Goal: Entertainment & Leisure: Consume media (video, audio)

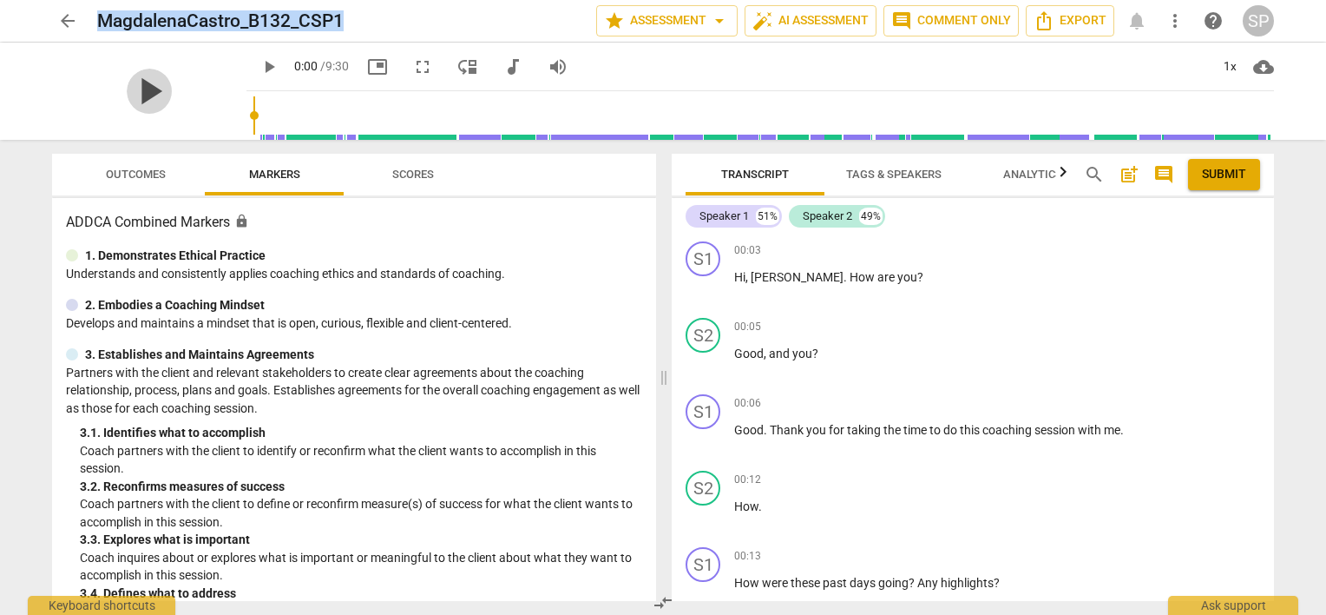
click at [141, 86] on span "play_arrow" at bounding box center [149, 91] width 45 height 45
click at [704, 439] on span "pause" at bounding box center [704, 440] width 21 height 21
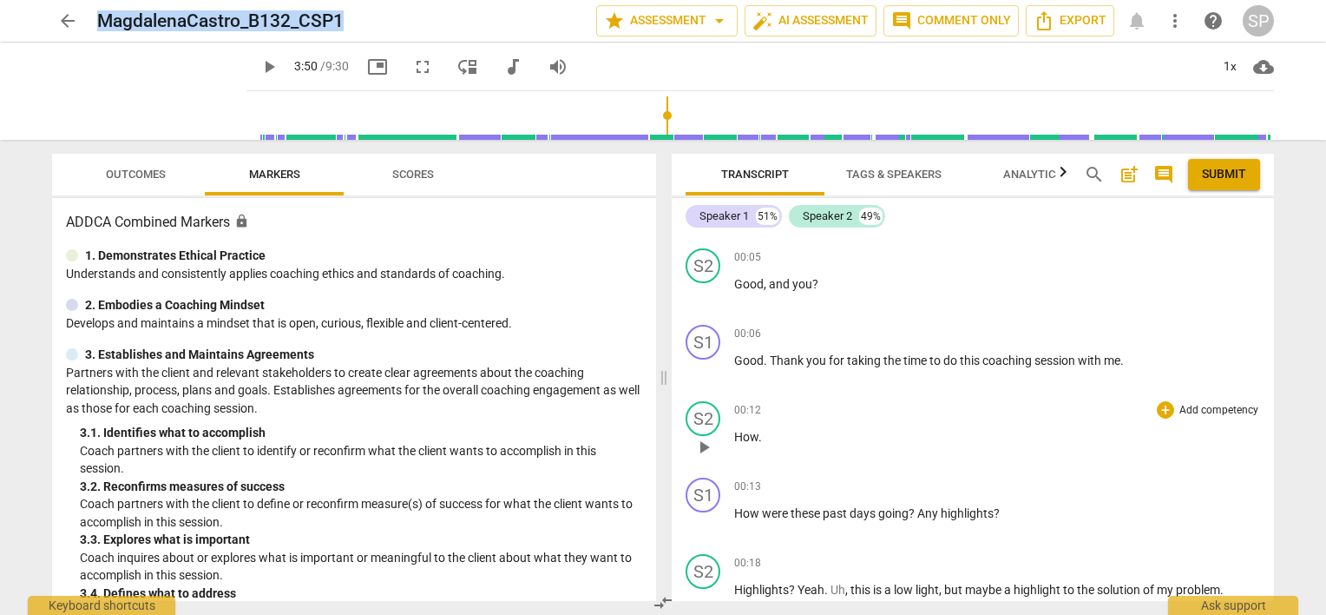
scroll to position [174, 0]
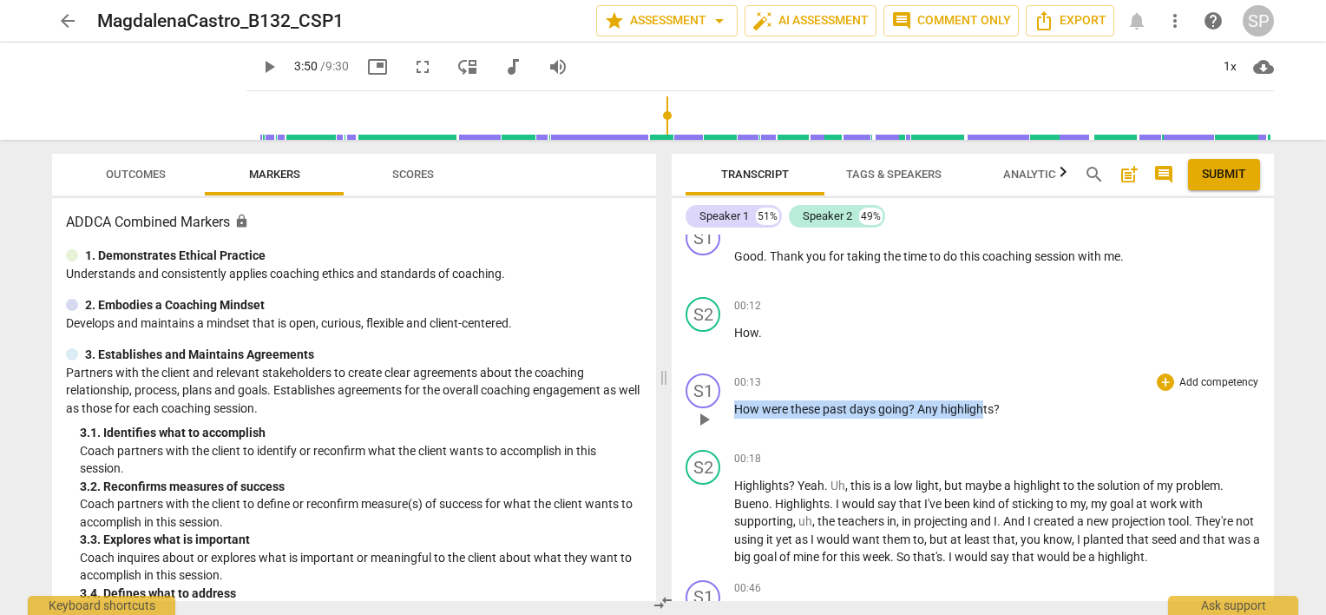
drag, startPoint x: 731, startPoint y: 405, endPoint x: 984, endPoint y: 400, distance: 253.5
click at [984, 400] on div "S1 play_arrow pause 00:13 + Add competency keyboard_arrow_right How were these …" at bounding box center [973, 404] width 602 height 76
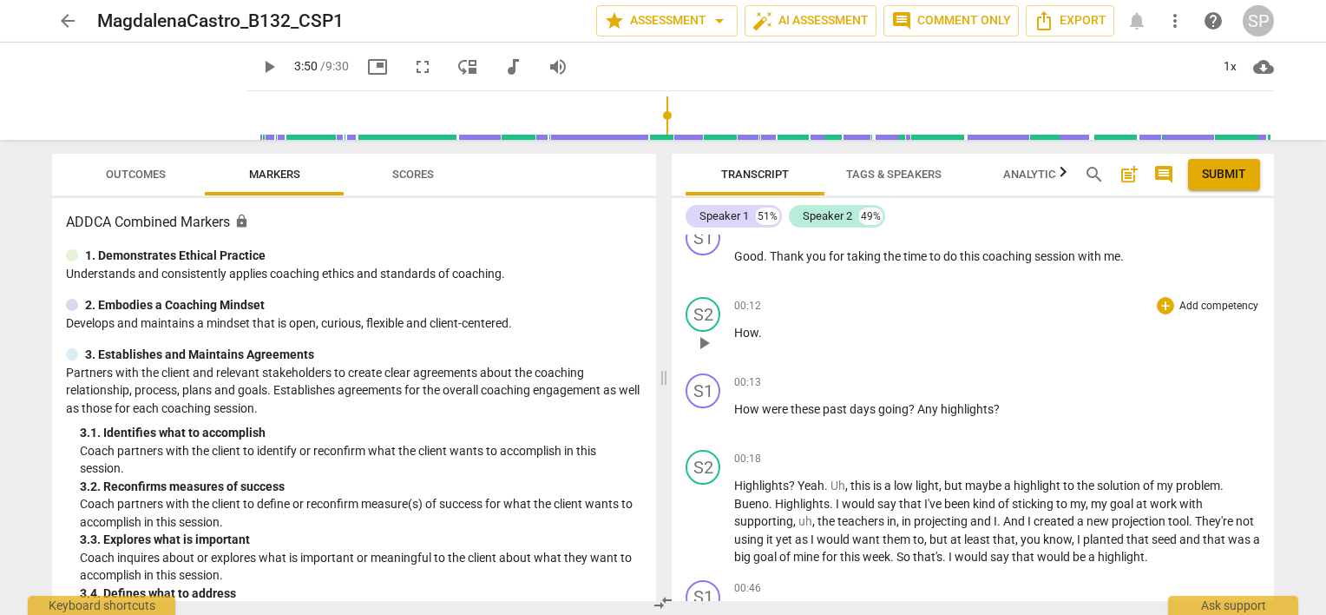
click at [939, 343] on div "00:12 + Add competency keyboard_arrow_right How ." at bounding box center [997, 328] width 526 height 62
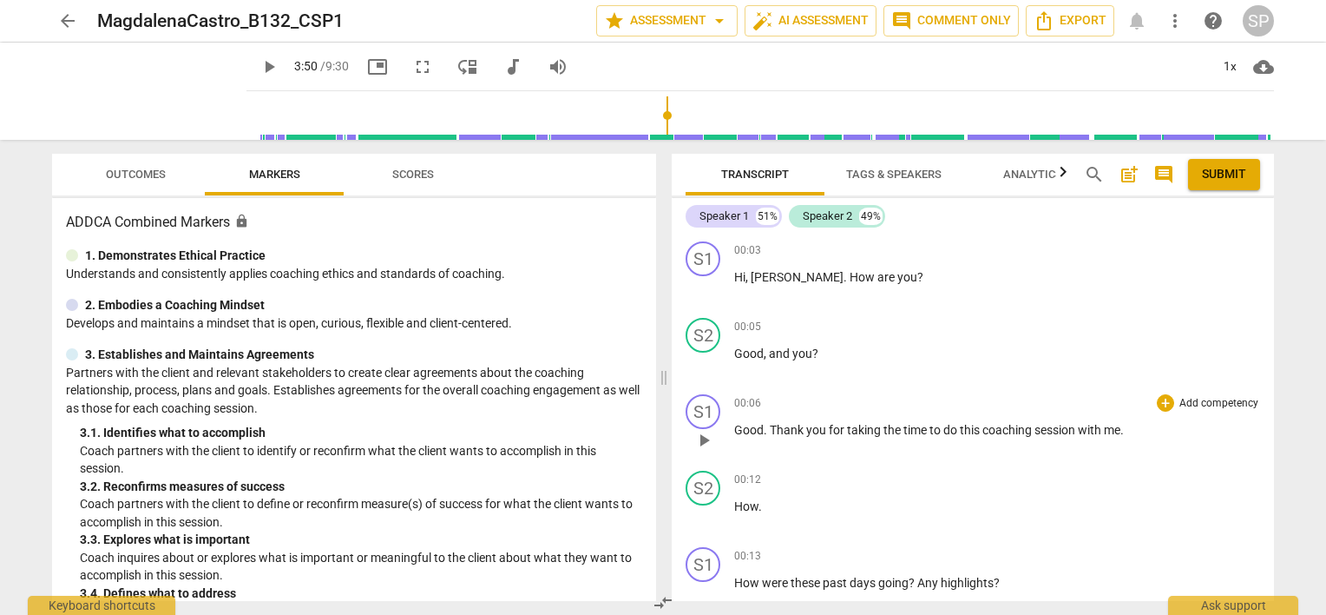
scroll to position [87, 0]
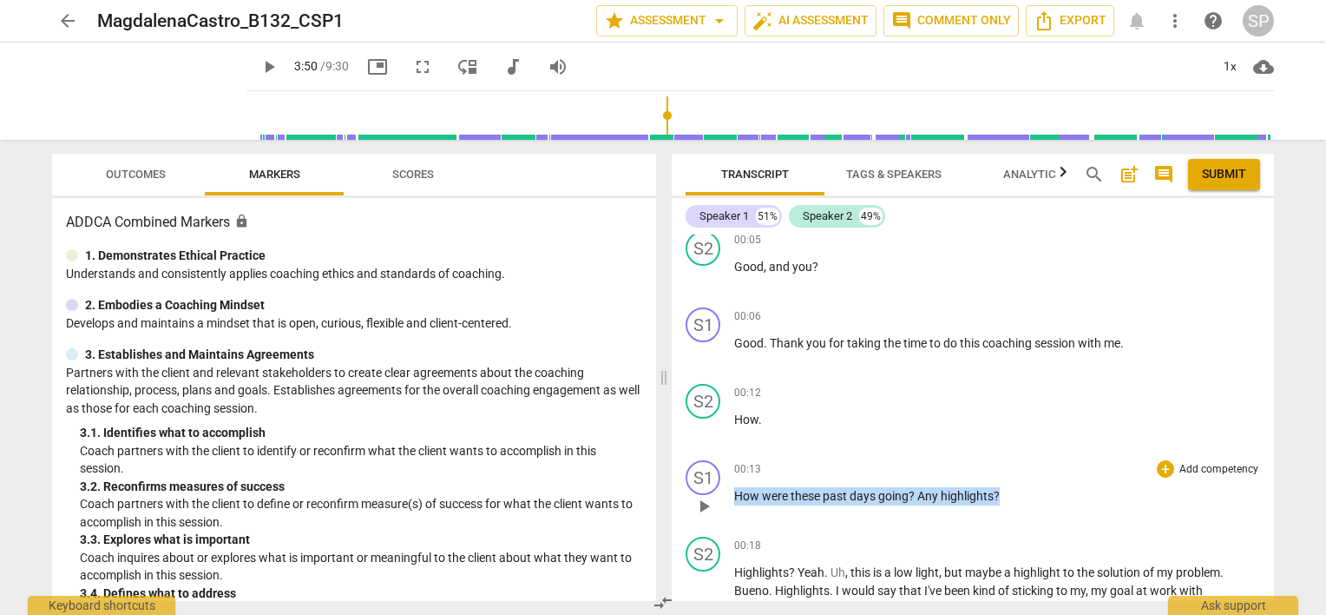
drag, startPoint x: 729, startPoint y: 491, endPoint x: 1007, endPoint y: 491, distance: 277.8
click at [1007, 491] on div "S1 play_arrow pause 00:13 + Add competency keyboard_arrow_right How were these …" at bounding box center [973, 491] width 602 height 76
copy p "How were these past days going ? Any highlights ?"
click at [707, 508] on span "play_arrow" at bounding box center [704, 506] width 21 height 21
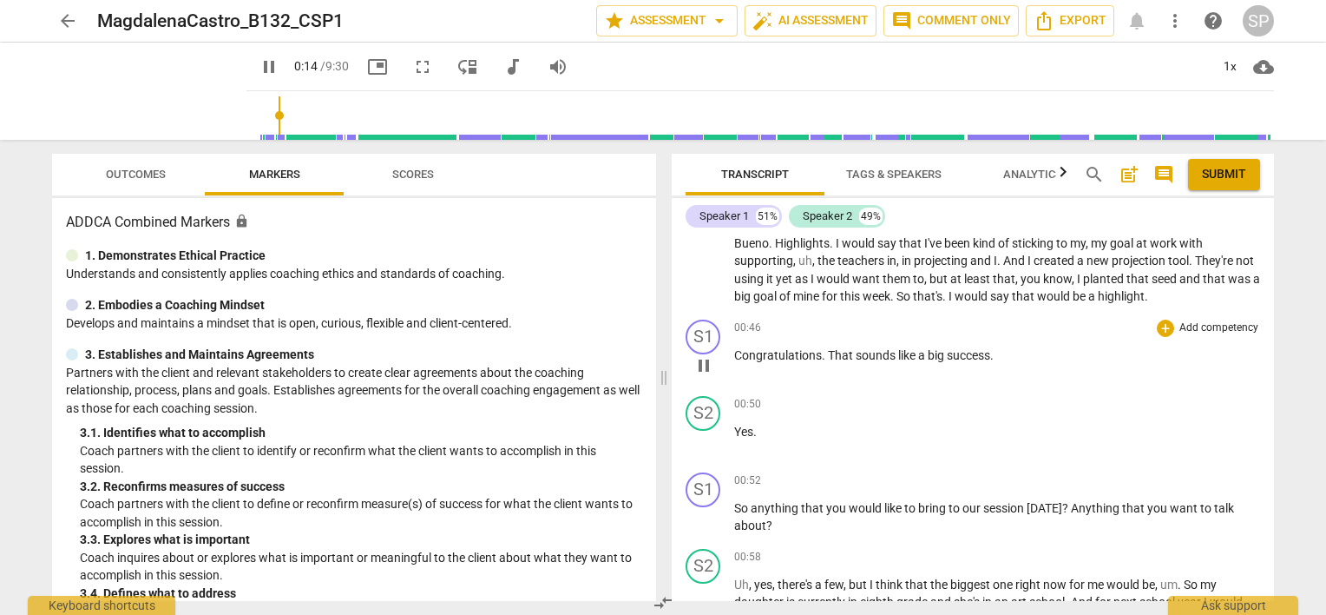
scroll to position [174, 0]
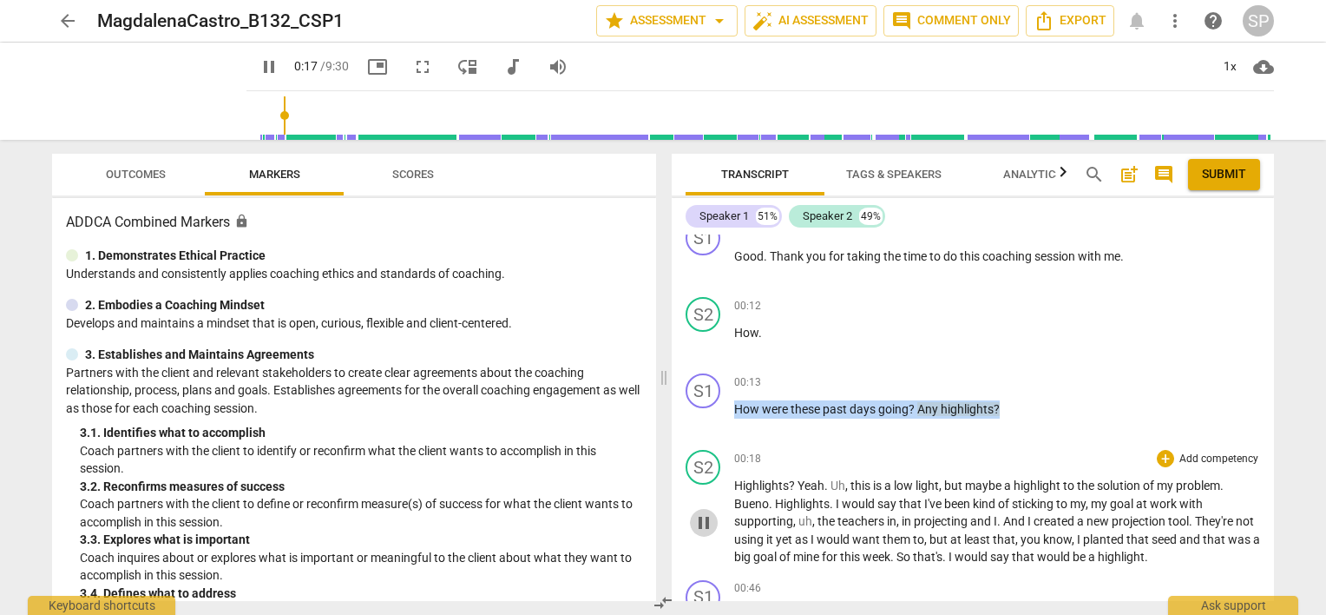
click at [701, 517] on span "pause" at bounding box center [704, 522] width 21 height 21
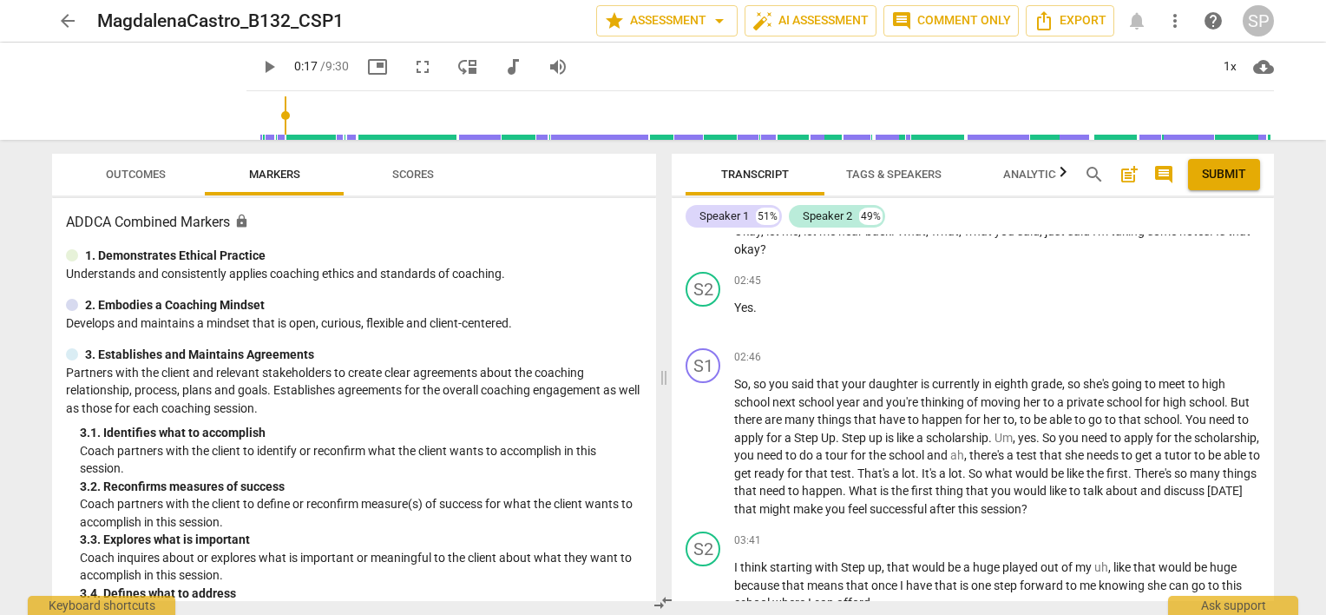
scroll to position [1302, 0]
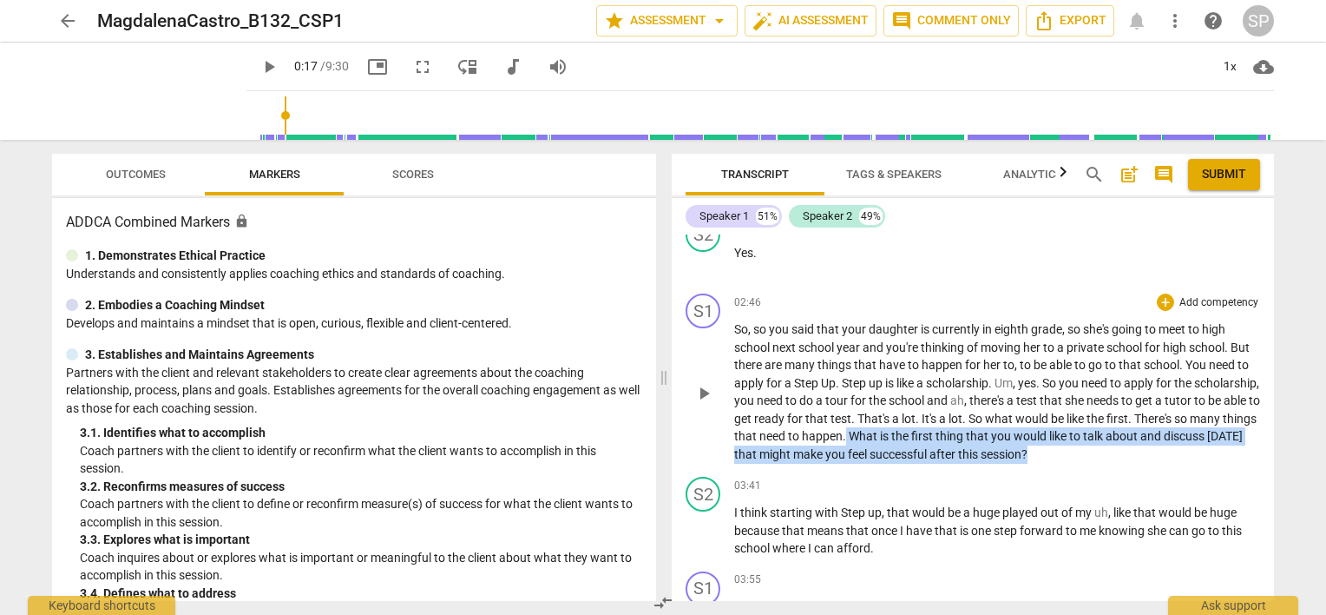
drag, startPoint x: 972, startPoint y: 448, endPoint x: 1194, endPoint y: 465, distance: 222.9
click at [1194, 463] on p "So , so you said that your daughter is currently in eighth grade , so she's goi…" at bounding box center [997, 391] width 526 height 142
copy p "What is the first thing that you would like to talk about and discuss [DATE] th…"
click at [1074, 494] on div "03:41 + Add competency keyboard_arrow_right" at bounding box center [997, 485] width 526 height 17
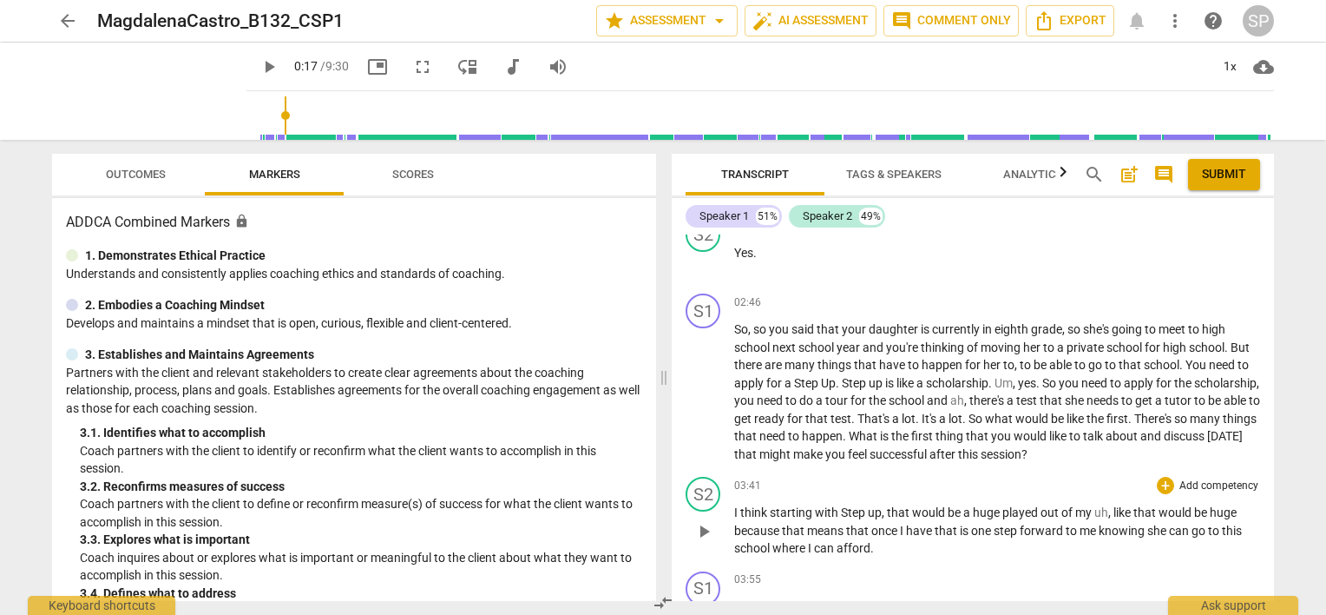
click at [802, 484] on div "S2 play_arrow pause 03:41 + Add competency keyboard_arrow_right I think startin…" at bounding box center [973, 517] width 602 height 95
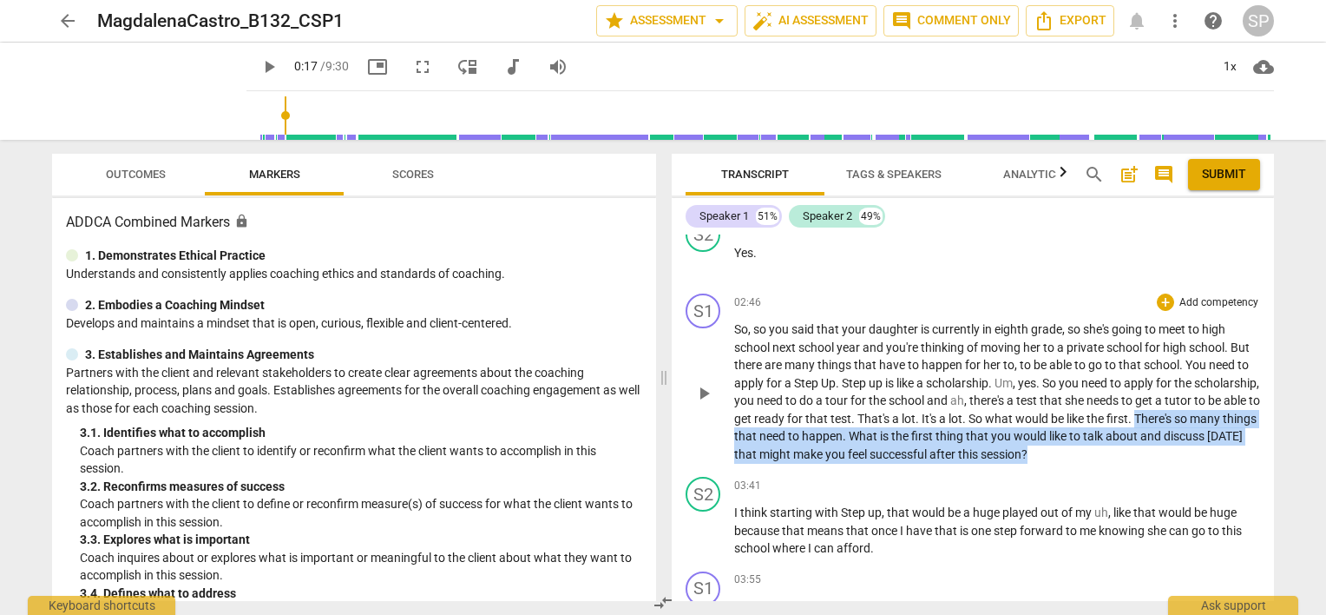
drag, startPoint x: 734, startPoint y: 445, endPoint x: 1164, endPoint y: 465, distance: 430.1
click at [1164, 463] on p "So , so you said that your daughter is currently in eighth grade , so she's goi…" at bounding box center [997, 391] width 526 height 142
copy p "There's so many things that need to happen . What is the first thing that you w…"
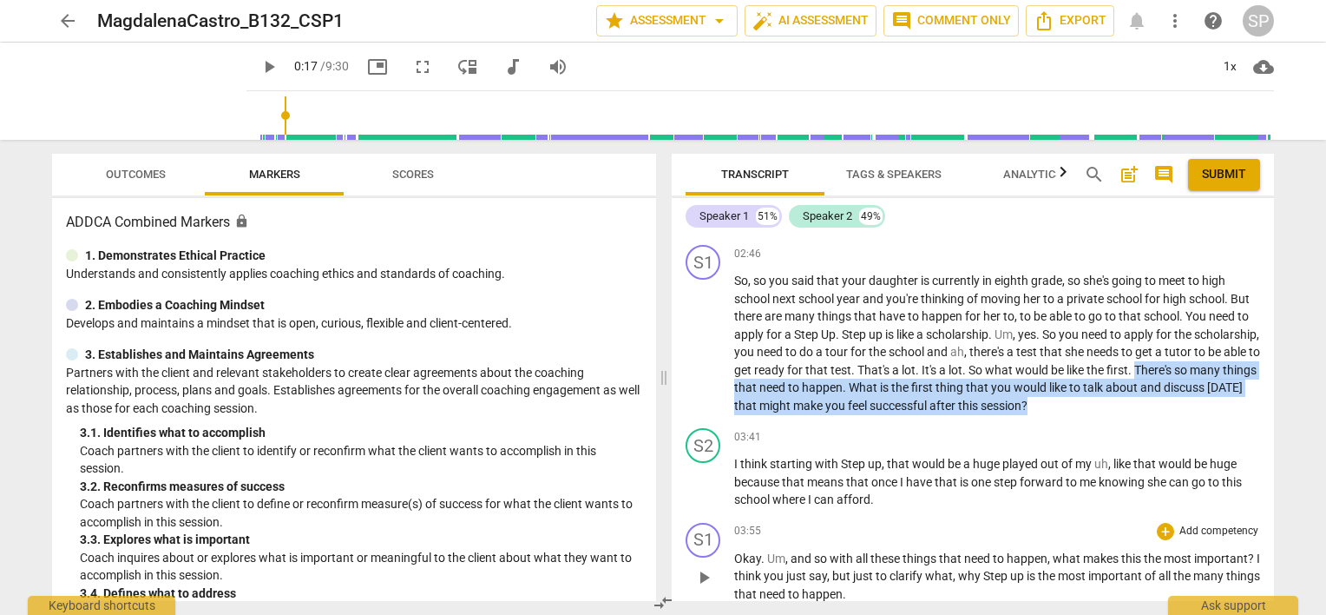
scroll to position [1389, 0]
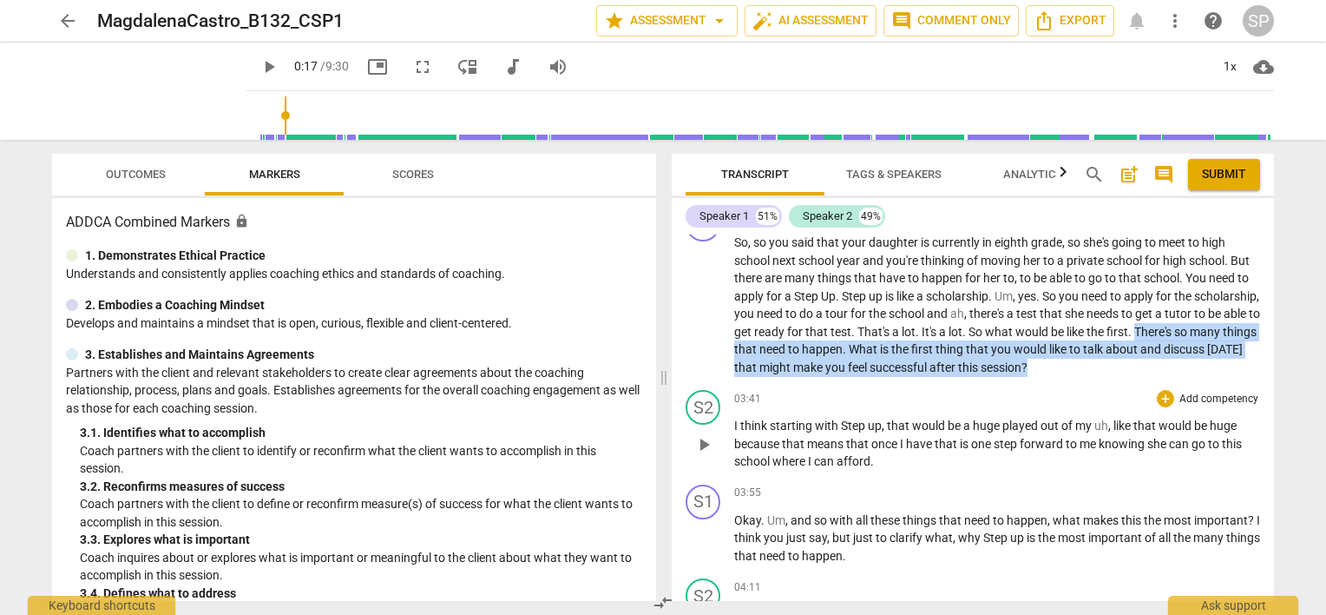
click at [700, 450] on span "play_arrow" at bounding box center [704, 444] width 21 height 21
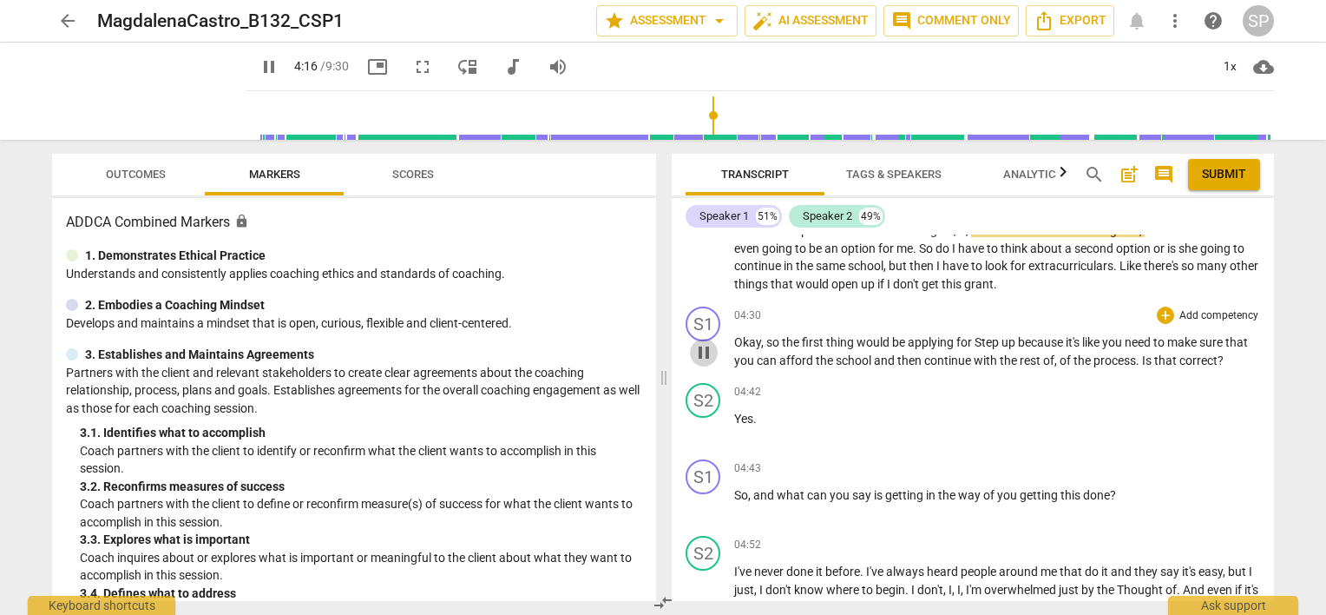
click at [707, 358] on span "pause" at bounding box center [704, 352] width 21 height 21
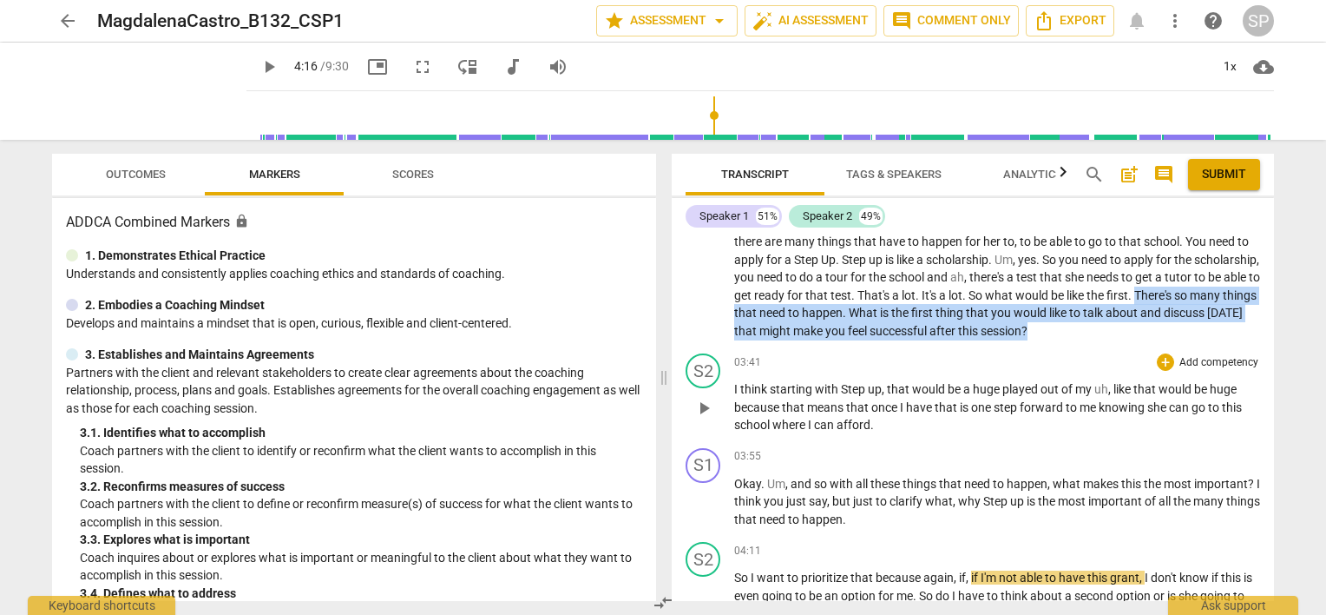
scroll to position [1512, 0]
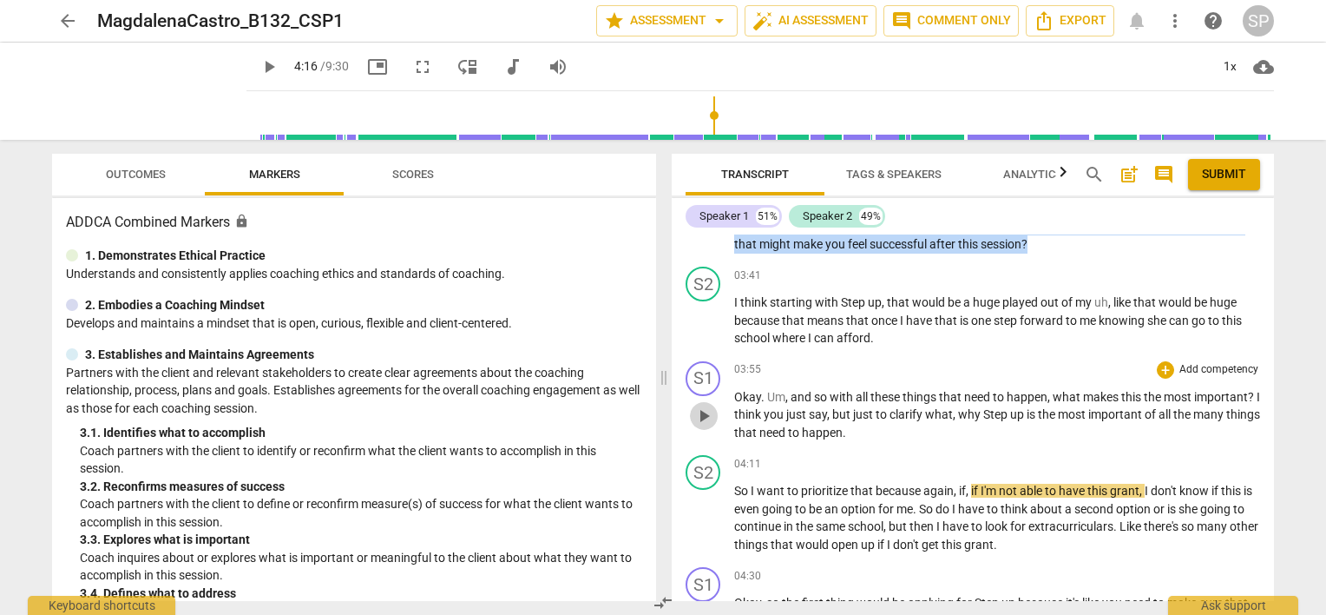
click at [705, 426] on span "play_arrow" at bounding box center [704, 415] width 21 height 21
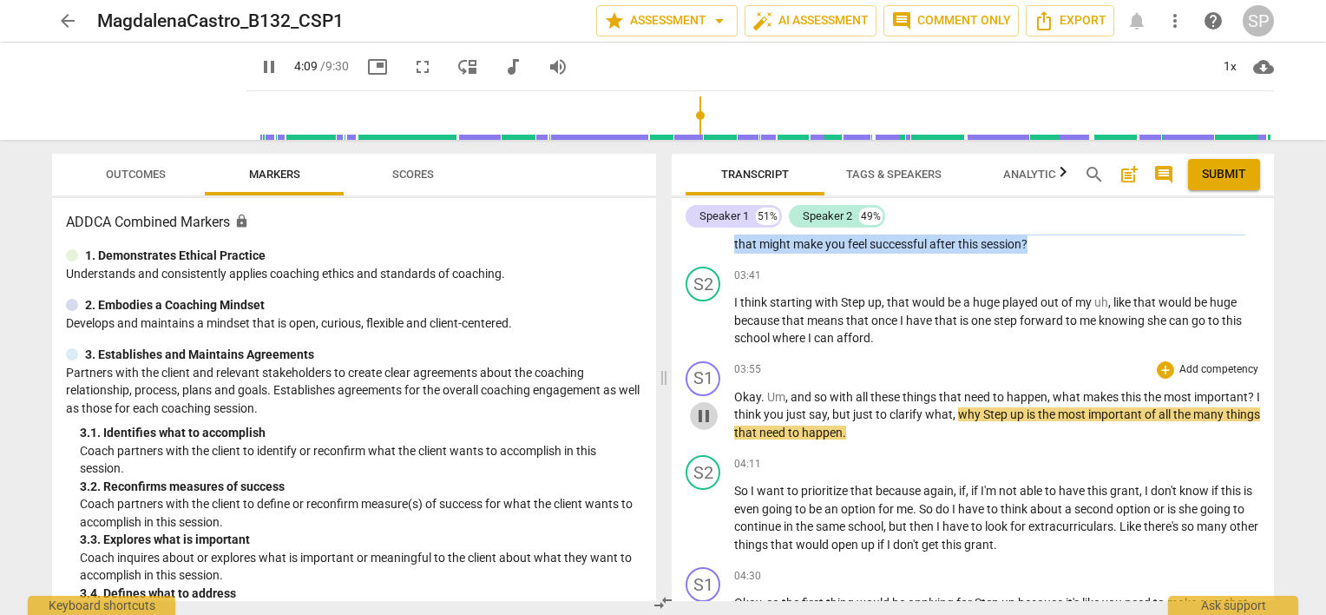
click at [712, 426] on span "pause" at bounding box center [704, 415] width 21 height 21
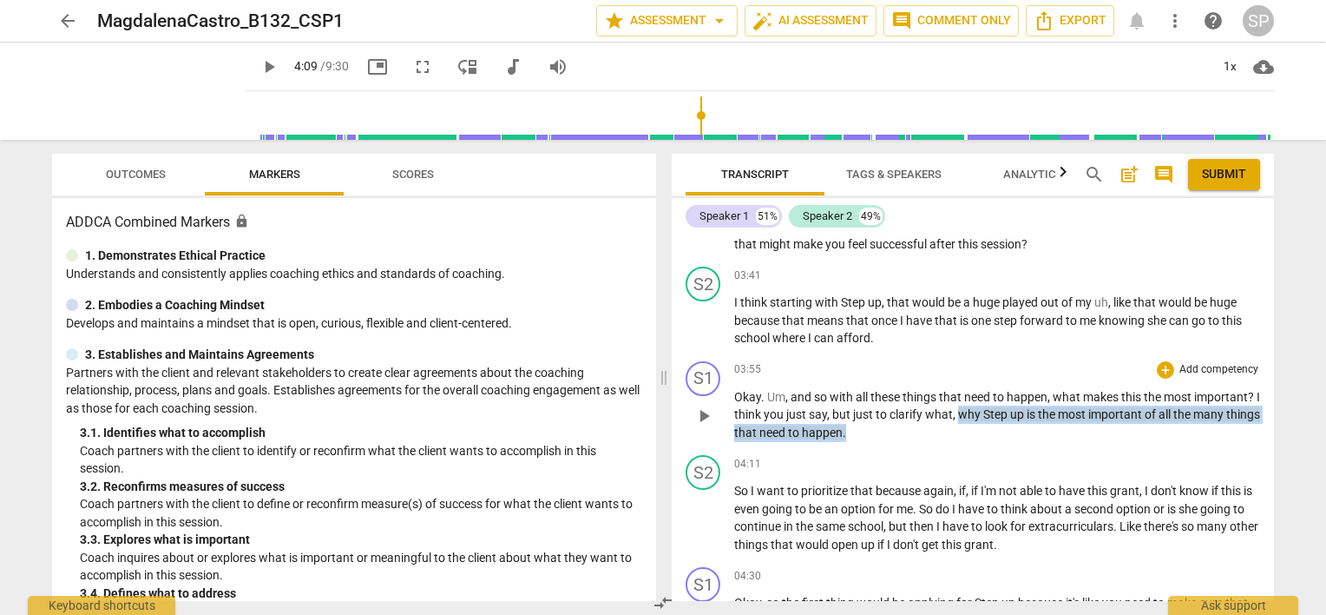
drag, startPoint x: 962, startPoint y: 425, endPoint x: 963, endPoint y: 455, distance: 29.5
click at [968, 442] on p "Okay . Um , and so with all these things that need to happen , what makes this …" at bounding box center [997, 415] width 526 height 54
click at [698, 529] on span "play_arrow" at bounding box center [704, 519] width 21 height 21
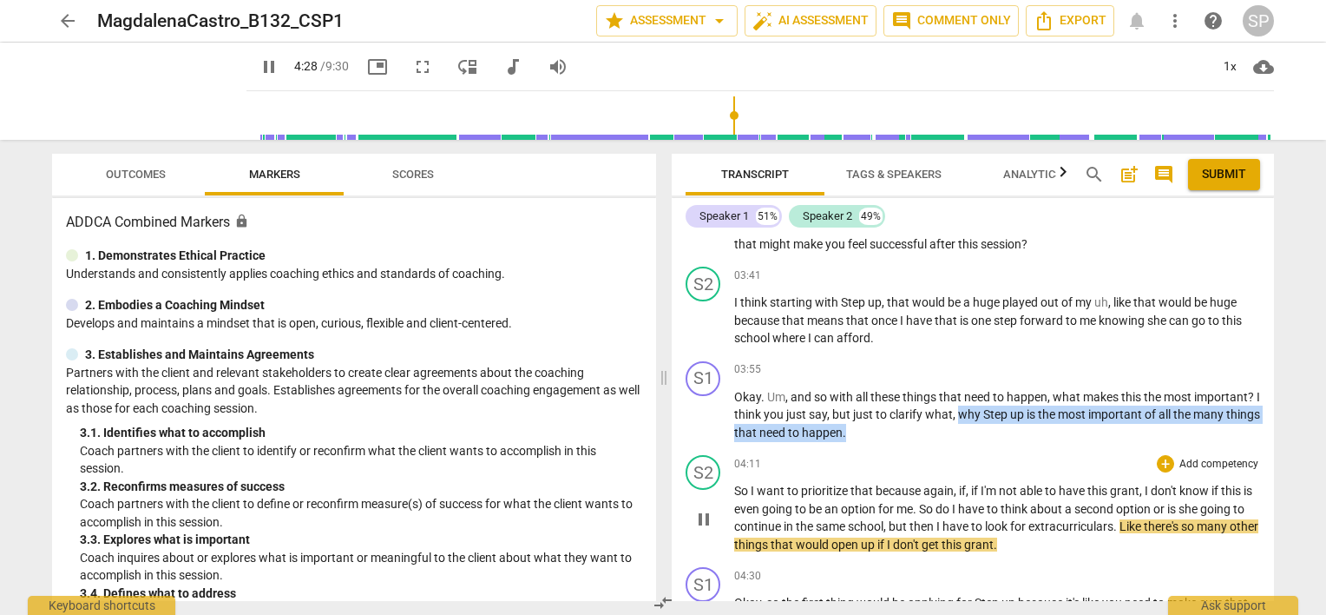
scroll to position [1599, 0]
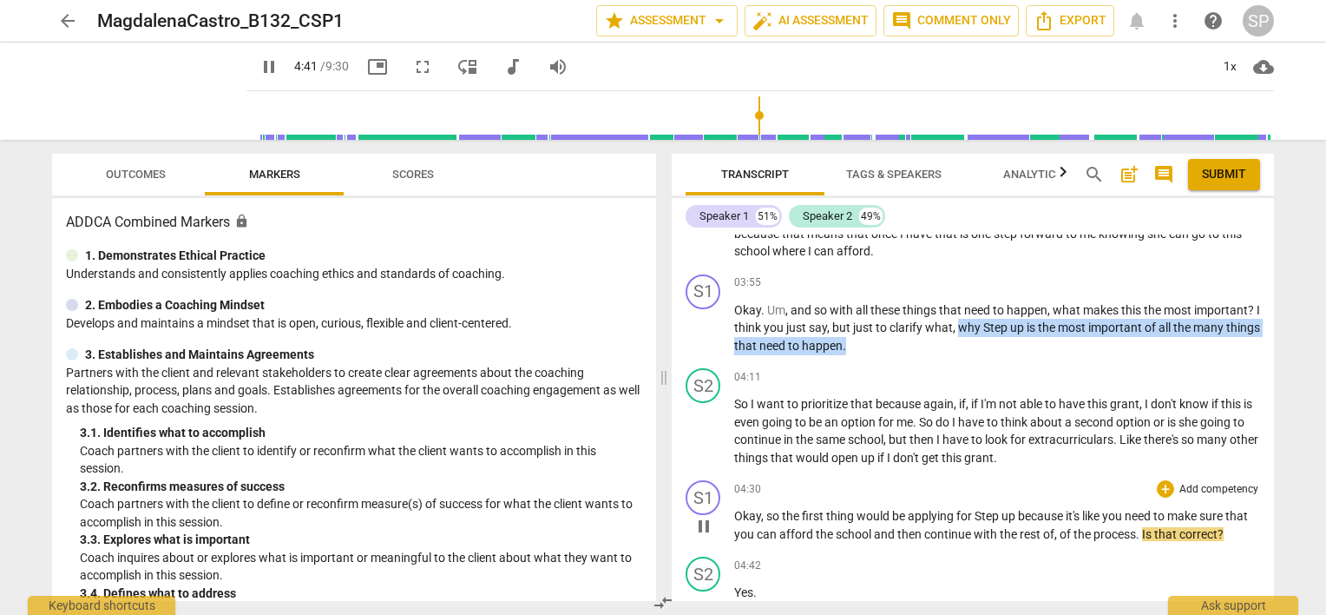
click at [704, 536] on span "pause" at bounding box center [704, 526] width 21 height 21
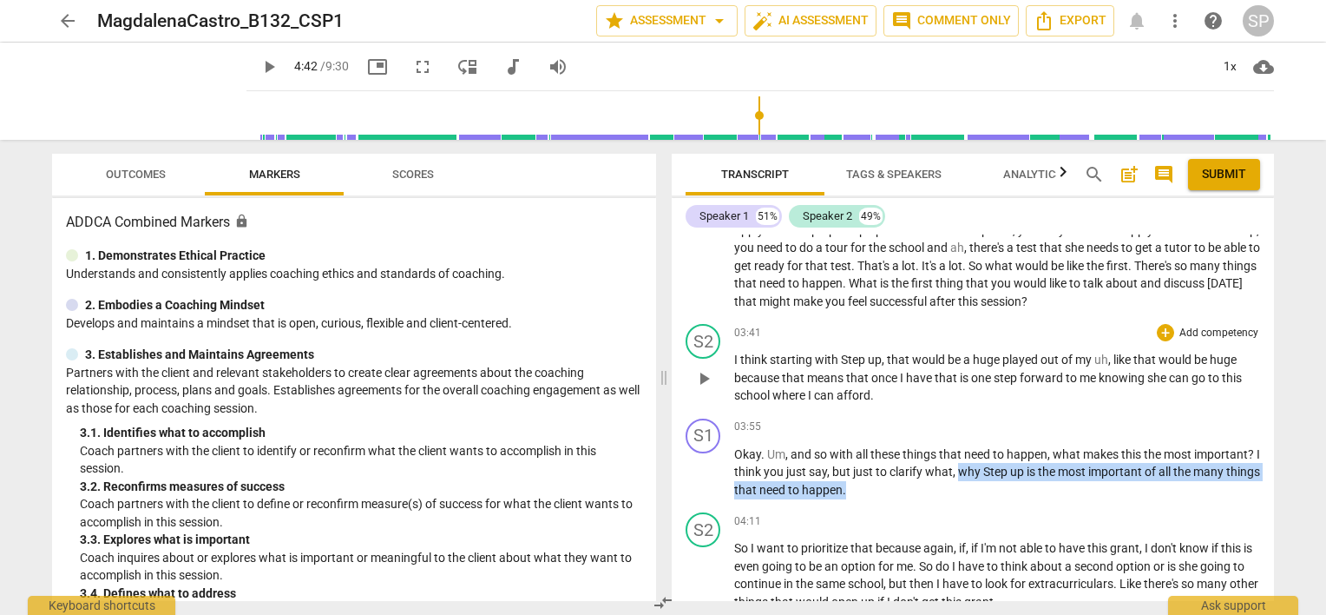
scroll to position [1425, 0]
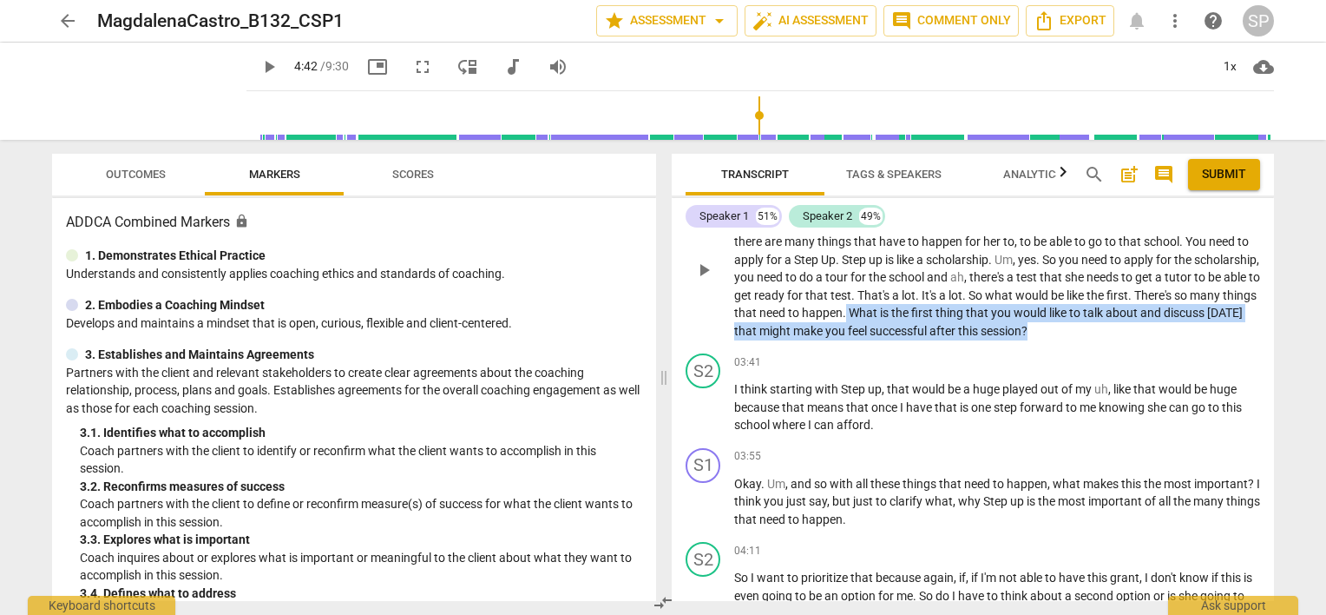
drag, startPoint x: 972, startPoint y: 325, endPoint x: 1169, endPoint y: 354, distance: 199.2
click at [1169, 346] on div "S1 play_arrow pause 02:46 + Add competency keyboard_arrow_right So , so you sai…" at bounding box center [973, 254] width 602 height 183
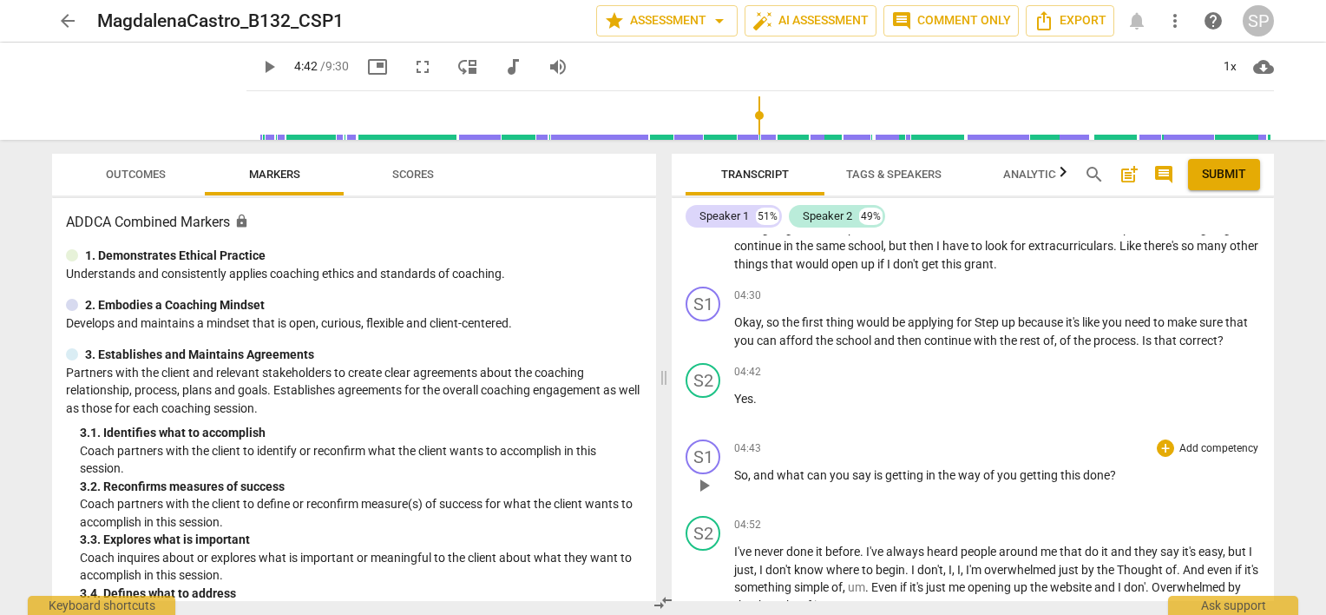
scroll to position [1823, 0]
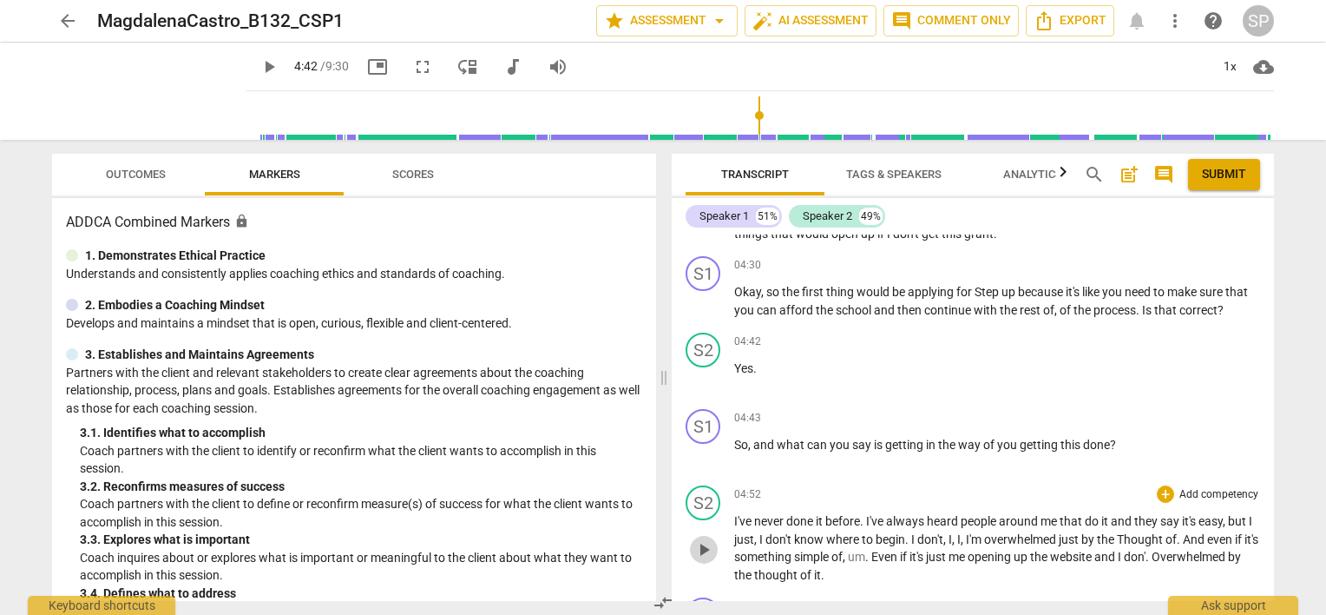
click at [700, 560] on span "play_arrow" at bounding box center [704, 549] width 21 height 21
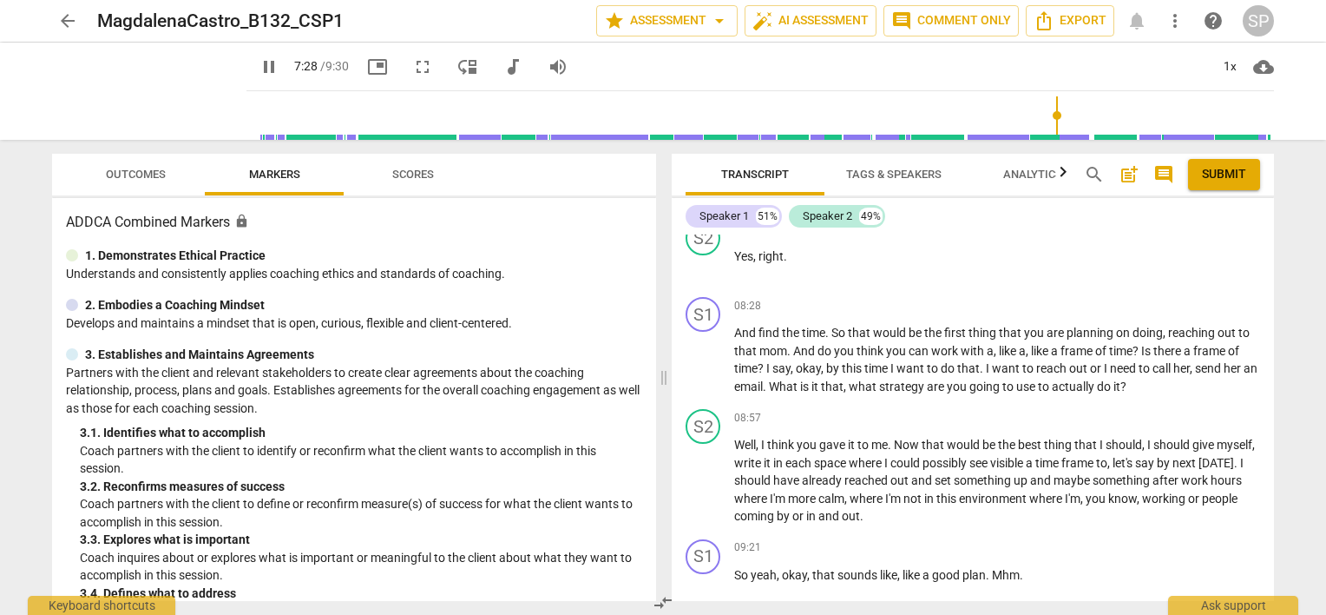
scroll to position [3221, 0]
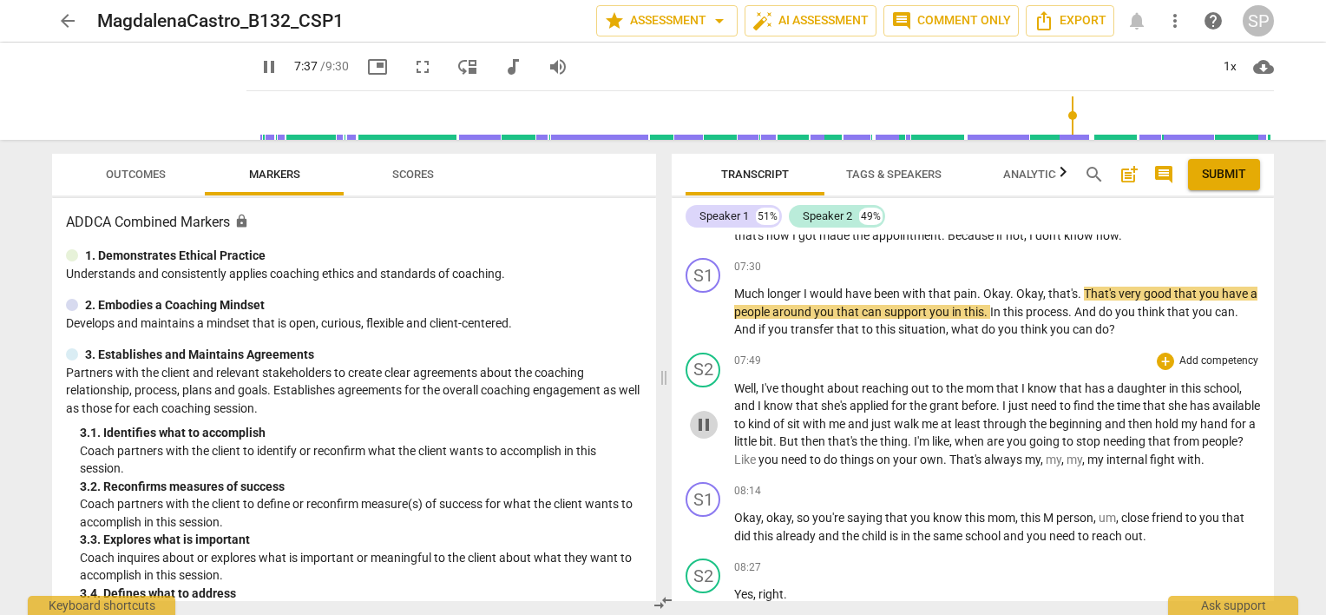
click at [708, 435] on span "pause" at bounding box center [704, 424] width 21 height 21
type input "457"
